Goal: Task Accomplishment & Management: Use online tool/utility

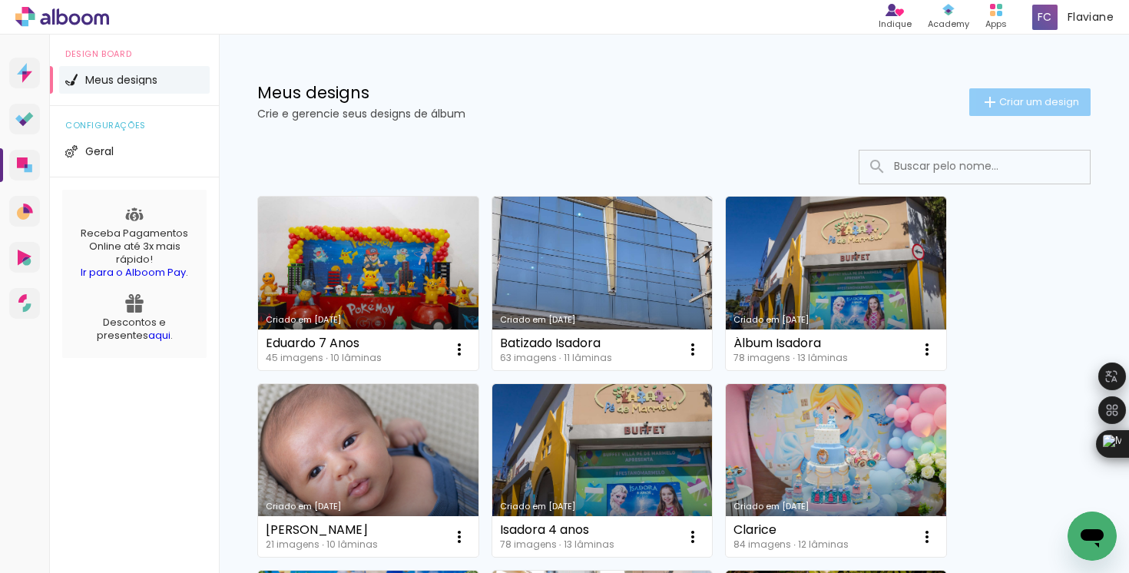
click at [988, 108] on paper-button "Criar um design" at bounding box center [1029, 102] width 121 height 28
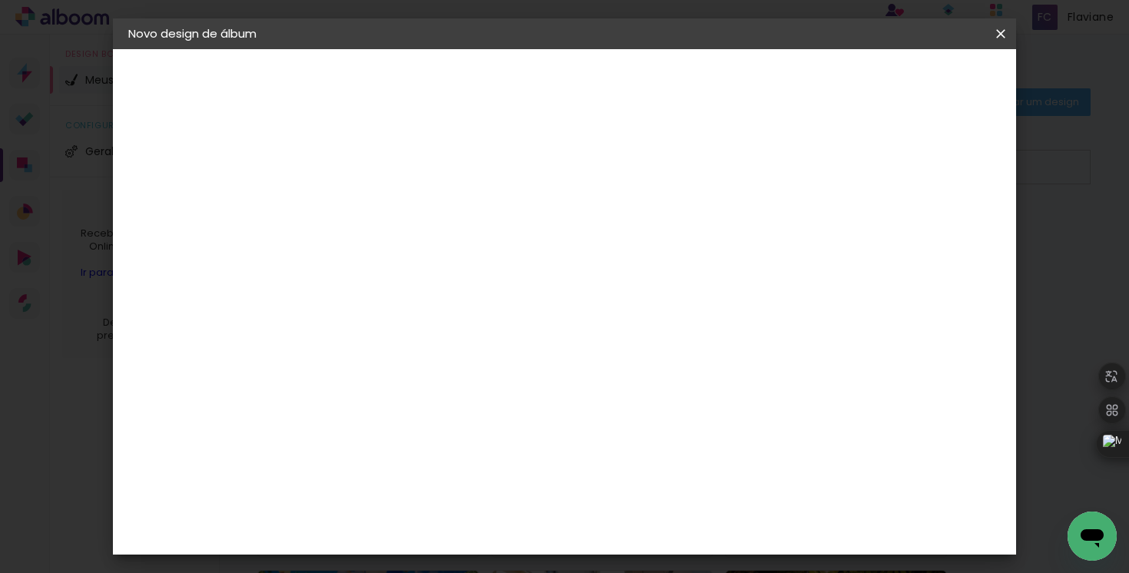
click at [379, 204] on input at bounding box center [379, 206] width 0 height 24
type input "Álbum Isadora 2025"
type paper-input "Álbum Isadora 2025"
click at [0, 0] on slot "Avançar" at bounding box center [0, 0] width 0 height 0
click at [0, 0] on slot "Tamanho Livre" at bounding box center [0, 0] width 0 height 0
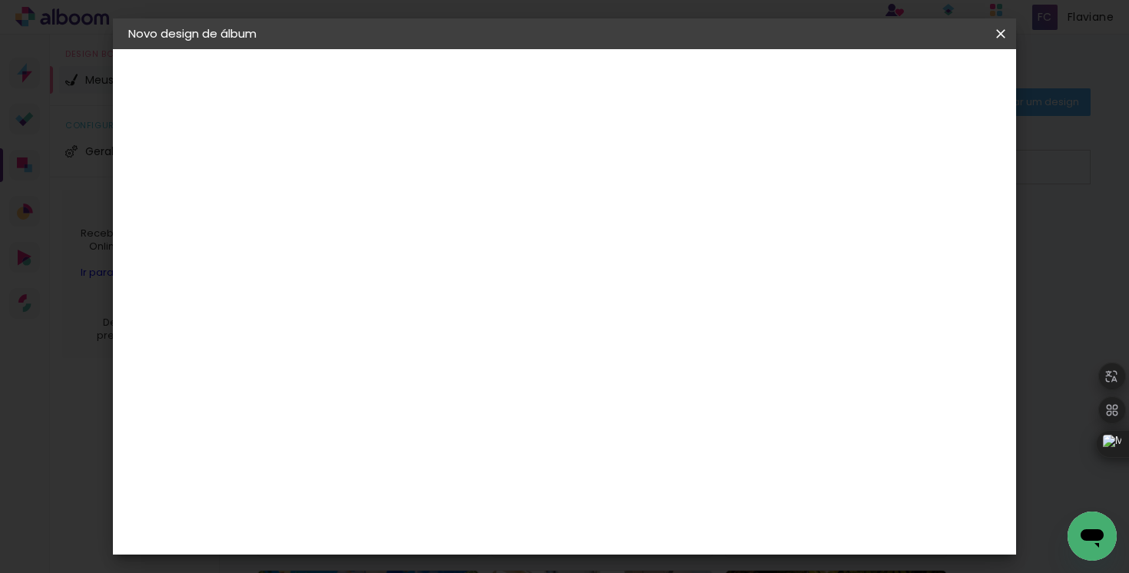
click at [0, 0] on slot "Avançar" at bounding box center [0, 0] width 0 height 0
click at [905, 86] on span "Iniciar design" at bounding box center [870, 81] width 70 height 11
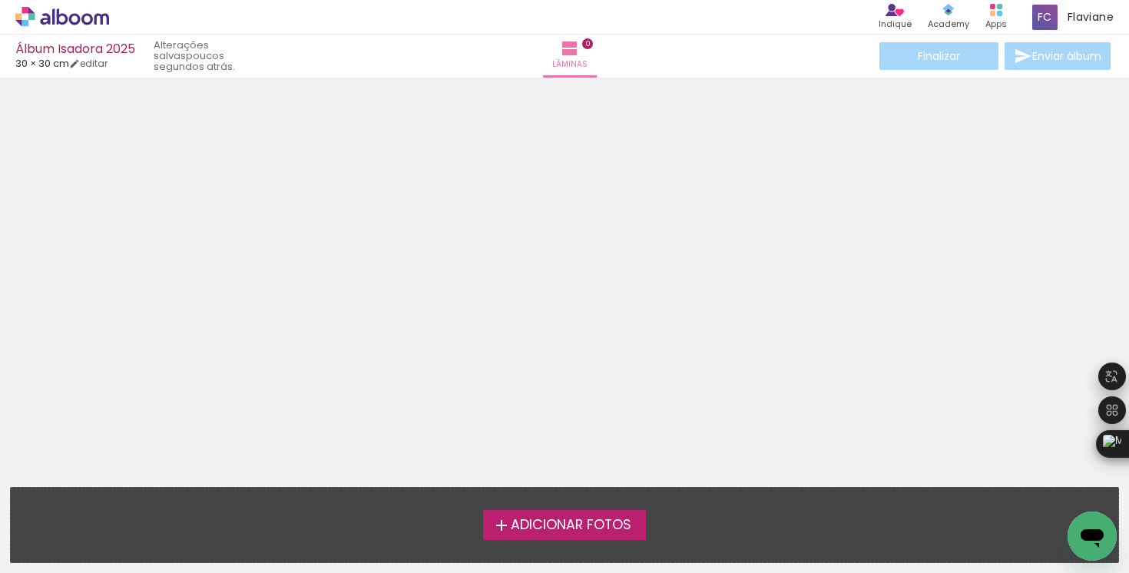
click at [546, 529] on span "Adicionar Fotos" at bounding box center [571, 526] width 121 height 14
click at [0, 0] on input "file" at bounding box center [0, 0] width 0 height 0
